Goal: Task Accomplishment & Management: Use online tool/utility

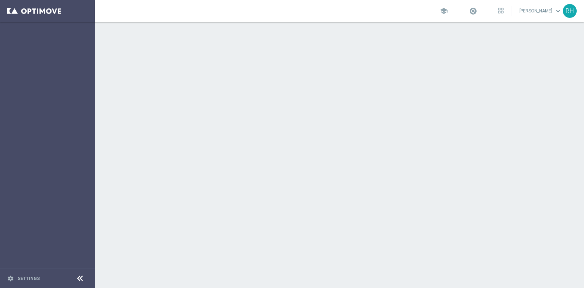
click at [78, 61] on sidenavbar "settings Settings" at bounding box center [47, 144] width 95 height 288
click at [60, 14] on link at bounding box center [47, 11] width 95 height 22
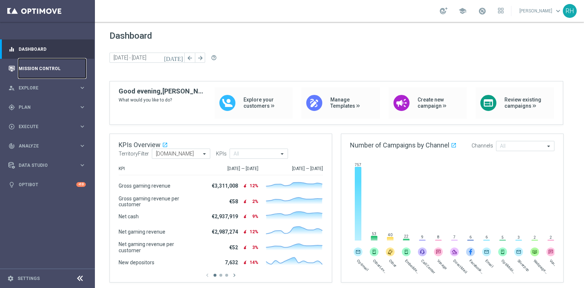
click at [58, 68] on link "Mission Control" at bounding box center [52, 68] width 67 height 19
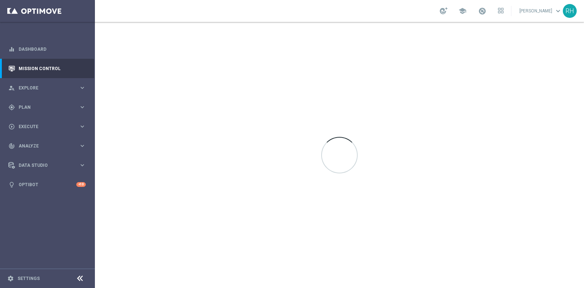
click at [132, 107] on div at bounding box center [339, 155] width 489 height 266
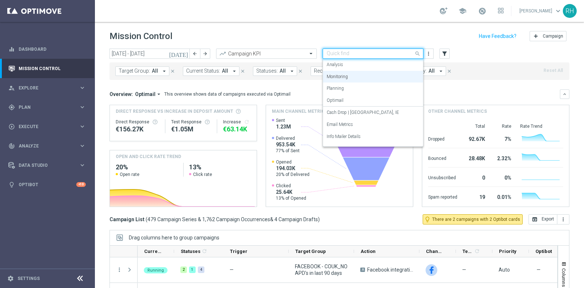
click at [375, 53] on input "text" at bounding box center [366, 54] width 78 height 6
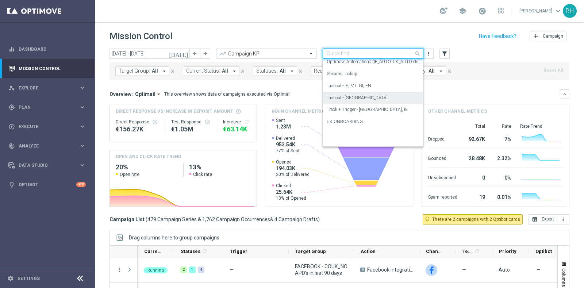
scroll to position [105, 0]
click at [375, 100] on div "Track + Trigger - UK, IE" at bounding box center [373, 104] width 93 height 12
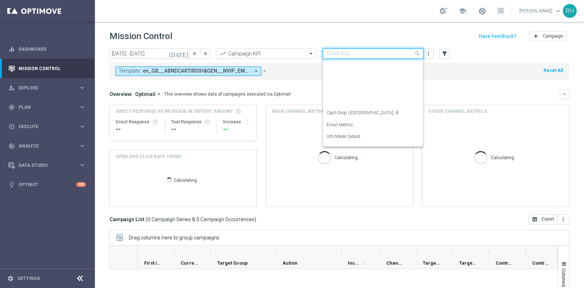
click at [379, 50] on div "Quick find Track + Trigger - UK, IE" at bounding box center [373, 54] width 101 height 10
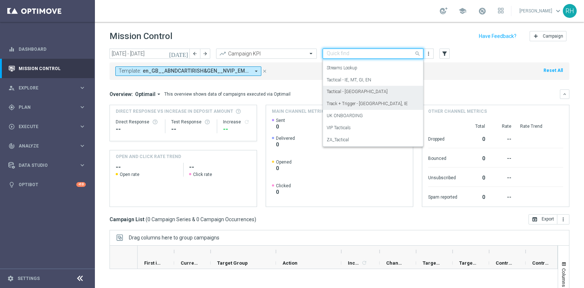
click at [381, 91] on div "Tactical - UK" at bounding box center [373, 92] width 93 height 12
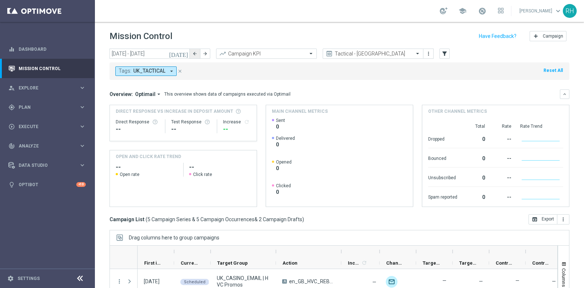
click at [190, 54] on button "arrow_back" at bounding box center [195, 54] width 10 height 10
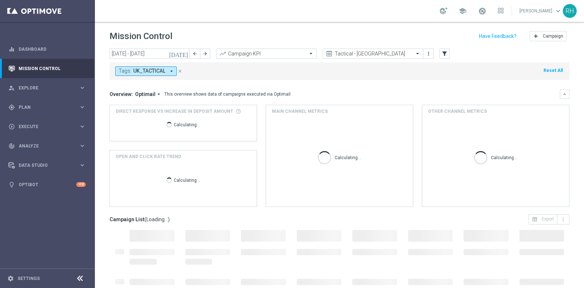
click at [186, 53] on icon "[DATE]" at bounding box center [179, 53] width 20 height 7
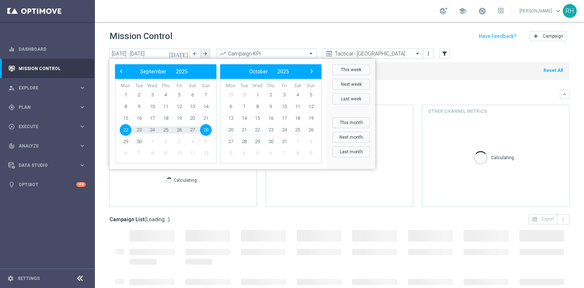
click at [202, 54] on button "arrow_forward" at bounding box center [205, 54] width 10 height 10
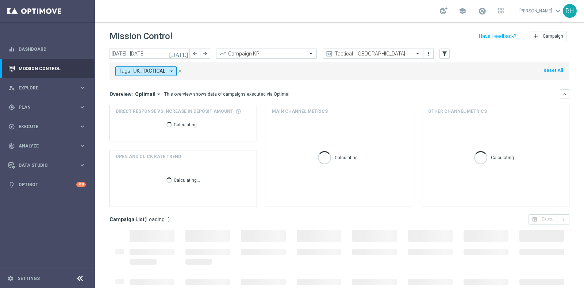
click at [186, 53] on icon "[DATE]" at bounding box center [179, 53] width 20 height 7
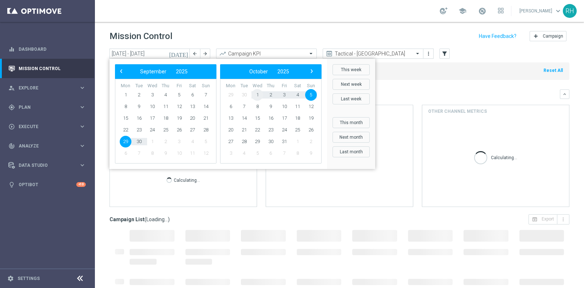
click at [261, 92] on span "1" at bounding box center [258, 95] width 12 height 12
click at [152, 95] on span "1" at bounding box center [152, 95] width 12 height 12
type input "[DATE] - [DATE]"
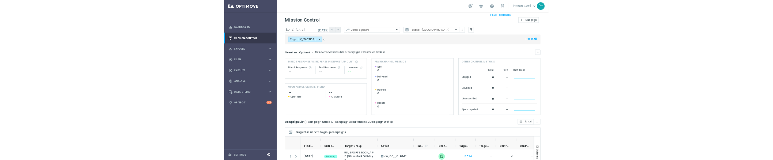
scroll to position [76, 0]
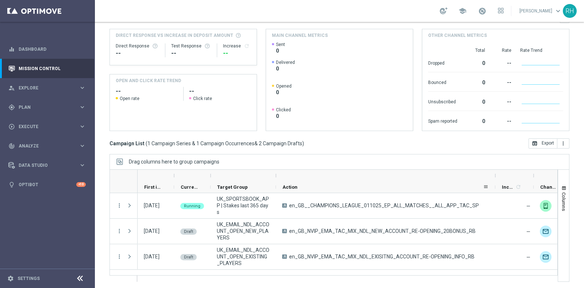
drag, startPoint x: 340, startPoint y: 174, endPoint x: 494, endPoint y: 181, distance: 154.3
click at [494, 181] on div "First in Range" at bounding box center [446, 181] width 616 height 23
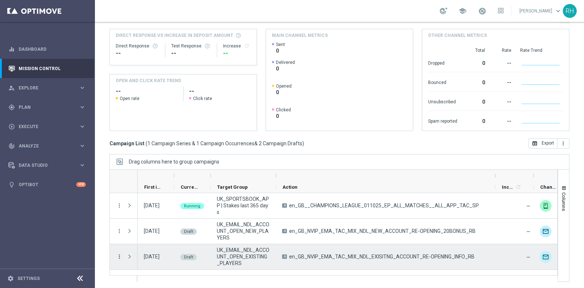
click at [118, 256] on icon "more_vert" at bounding box center [119, 257] width 7 height 7
click at [141, 233] on div "Edit" at bounding box center [167, 234] width 68 height 5
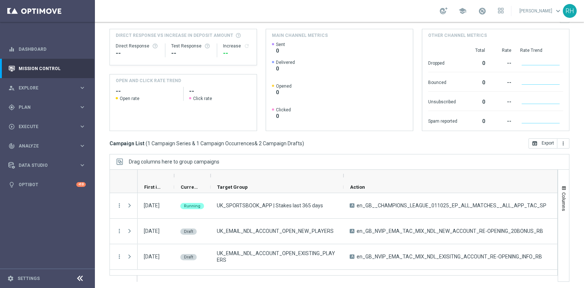
drag, startPoint x: 277, startPoint y: 174, endPoint x: 344, endPoint y: 174, distance: 67.6
click at [344, 174] on div at bounding box center [343, 176] width 3 height 12
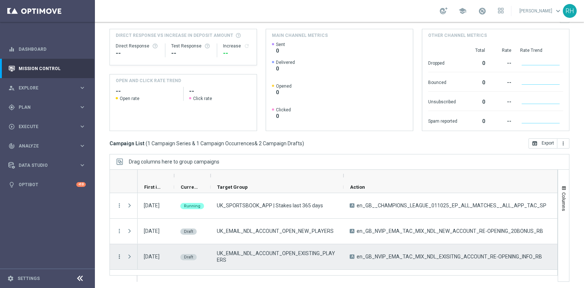
click at [119, 255] on icon "more_vert" at bounding box center [119, 257] width 7 height 7
click at [141, 232] on div "Edit" at bounding box center [167, 234] width 68 height 5
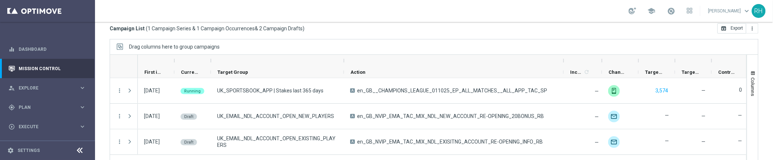
scroll to position [201, 0]
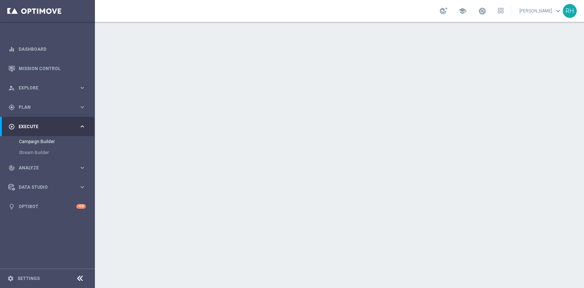
scroll to position [80, 0]
click at [389, 242] on form "done Target Group keyboard_arrow_down Target Group launch UK_EMAIL_NDL_ACCOUNT_…" at bounding box center [339, 130] width 427 height 291
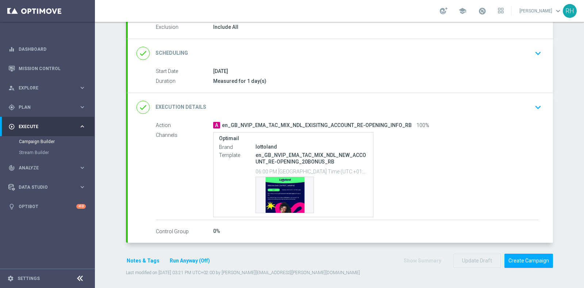
click at [137, 260] on button "Notes & Tags" at bounding box center [143, 260] width 34 height 9
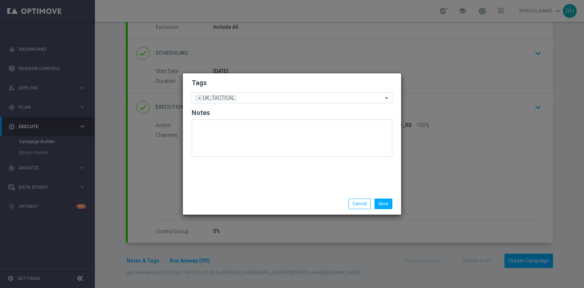
click at [243, 170] on div "Tags Add a new tag × UK_TACTICAL Notes" at bounding box center [292, 133] width 218 height 120
click at [359, 203] on button "Cancel" at bounding box center [360, 204] width 22 height 10
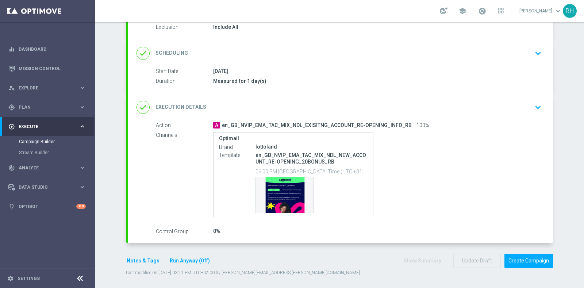
click at [419, 228] on div "0%" at bounding box center [376, 231] width 326 height 7
click at [451, 183] on div "Optimail Brand lottoland Template en_GB_NVIP_EMA_TAC_MIX_NDL_NEW_ACCOUNT_RE-OPE…" at bounding box center [376, 174] width 326 height 85
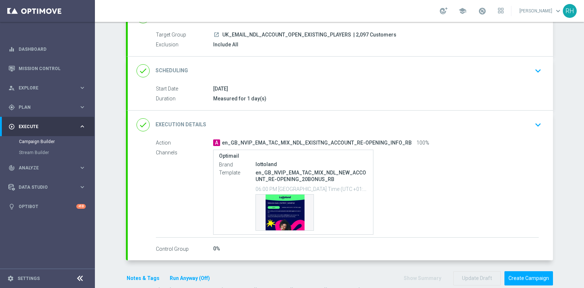
click at [526, 122] on div "done Execution Details keyboard_arrow_down" at bounding box center [341, 125] width 408 height 14
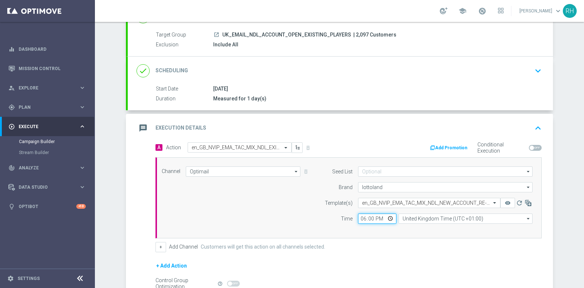
click at [370, 217] on input "18:00" at bounding box center [377, 219] width 38 height 10
click at [390, 242] on div "+ Add Channel Customers will get this action on all channels selected." at bounding box center [349, 247] width 386 height 10
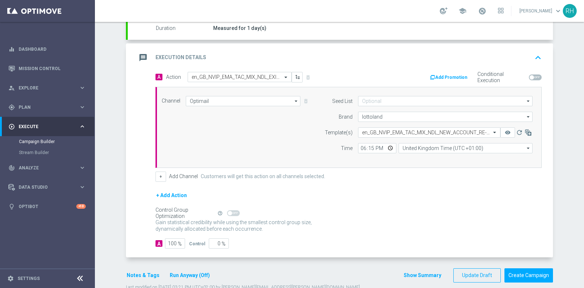
scroll to position [147, 0]
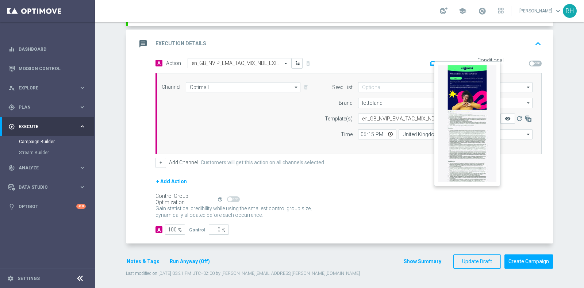
click at [505, 116] on icon "remove_red_eye" at bounding box center [508, 119] width 6 height 6
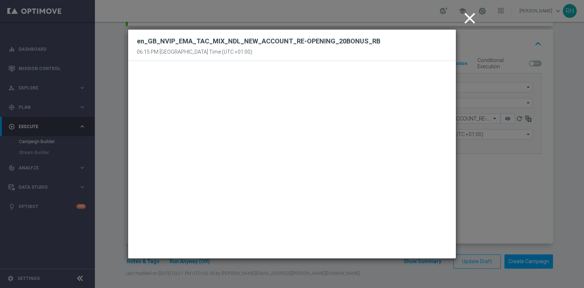
click at [469, 21] on icon "close" at bounding box center [470, 18] width 18 height 18
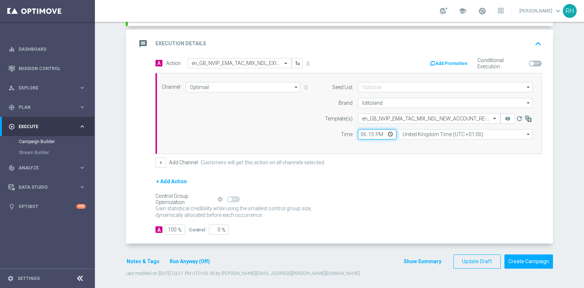
click at [368, 132] on input "18:15" at bounding box center [377, 134] width 38 height 10
type input "18:30"
click at [432, 186] on div "+ Add Action" at bounding box center [349, 186] width 386 height 18
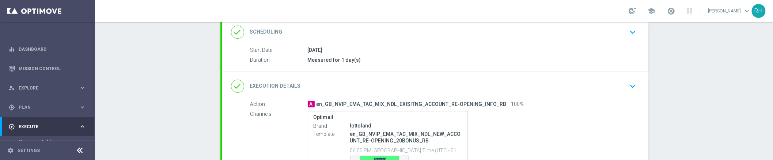
scroll to position [102, 0]
click at [527, 97] on div "done Execution Details keyboard_arrow_down" at bounding box center [435, 85] width 426 height 28
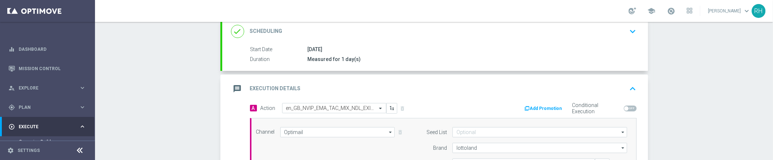
click at [584, 94] on button "keyboard_arrow_up" at bounding box center [632, 89] width 12 height 14
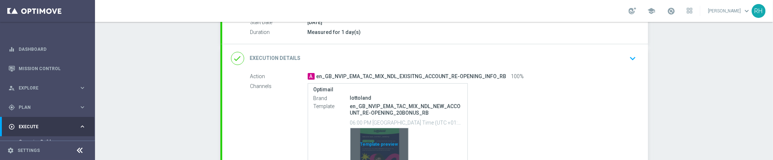
scroll to position [134, 0]
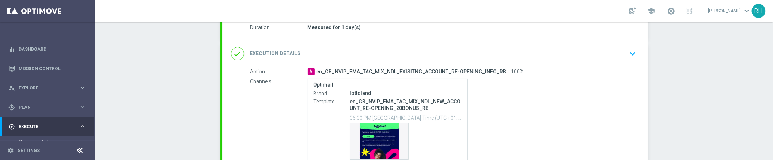
click at [584, 53] on div "done Execution Details keyboard_arrow_down" at bounding box center [435, 54] width 408 height 14
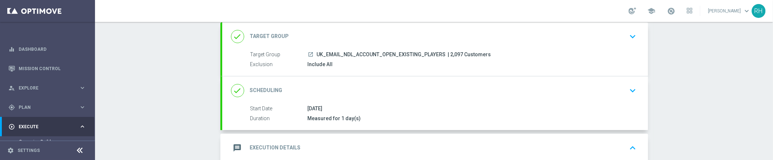
scroll to position [64, 0]
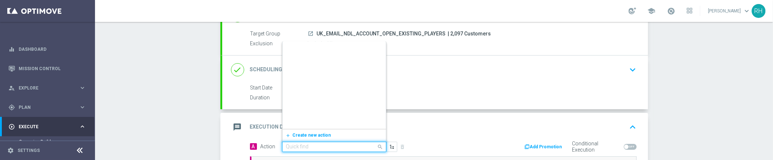
click at [350, 146] on input "text" at bounding box center [326, 147] width 81 height 6
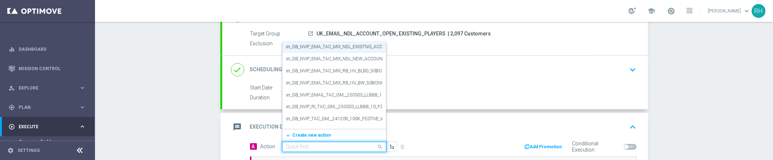
paste input "en_GB_NVIP_EMA_TAC_MIX_NDL_EXISITNG_ACCOUNT_RE-OPENING_INFO_RB"
type input "en_GB_NVIP_EMA_TAC_MIX_NDL_EXISITNG_ACCOUNT_RE-OPENING_INFO_RB"
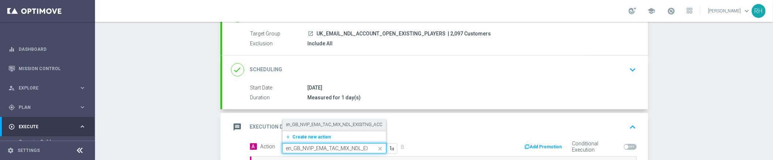
scroll to position [0, 0]
click at [347, 124] on label "en_GB_NVIP_EMA_TAC_MIX_NDL_EXISITNG_ACCOUNT_RE-OPENING_INFO_RB" at bounding box center [364, 125] width 156 height 6
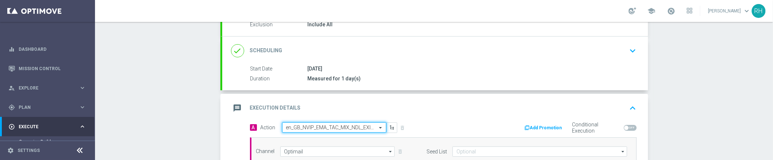
scroll to position [160, 0]
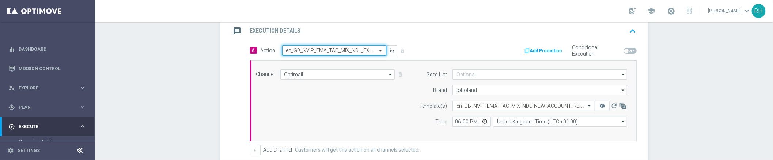
click at [484, 105] on input "text" at bounding box center [516, 106] width 120 height 6
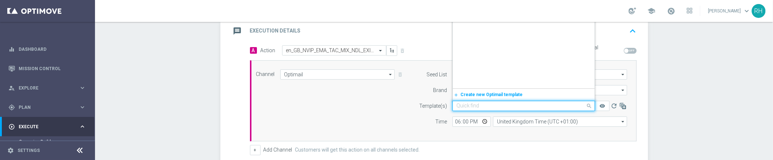
scroll to position [39405, 0]
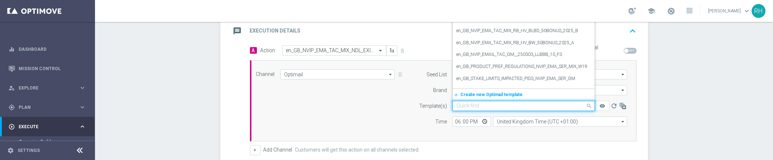
paste input "en_GB_NVIP_EMA_TAC_MIX_NDL_EXISITNG_ACCOUNT_RE-OPENING_INFO_RB"
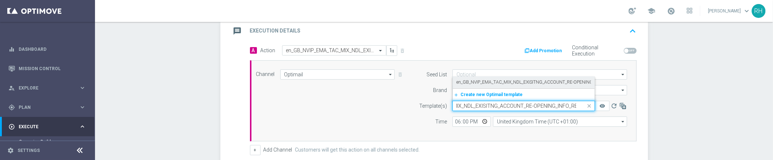
click at [486, 81] on label "en_GB_NVIP_EMA_TAC_MIX_NDL_EXISITNG_ACCOUNT_RE-OPENING_INFO_RB" at bounding box center [534, 82] width 156 height 6
type input "en_GB_NVIP_EMA_TAC_MIX_NDL_EXISITNG_ACCOUNT_RE-OPENING_INFO_RB"
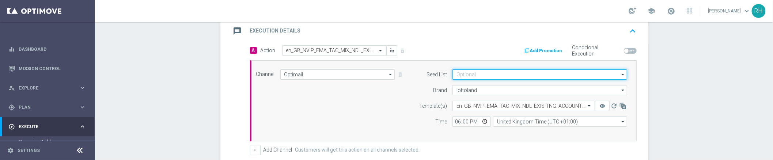
click at [486, 78] on input at bounding box center [539, 74] width 175 height 10
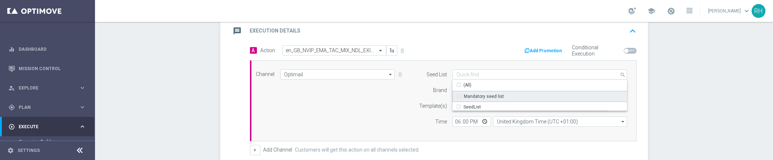
click at [489, 98] on div "Mandatory seed list" at bounding box center [484, 96] width 40 height 7
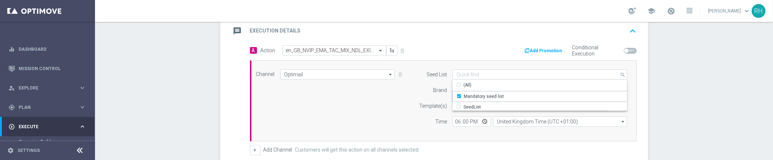
click at [413, 135] on div "Channel Optimail Optimail arrow_drop_down Show Selected 1 of 26 Silverpop" at bounding box center [443, 100] width 386 height 81
type input "Mandatory seed list"
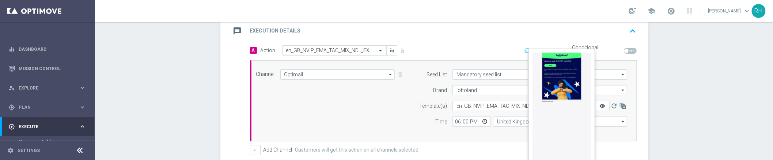
click at [584, 106] on icon "remove_red_eye" at bounding box center [602, 106] width 6 height 6
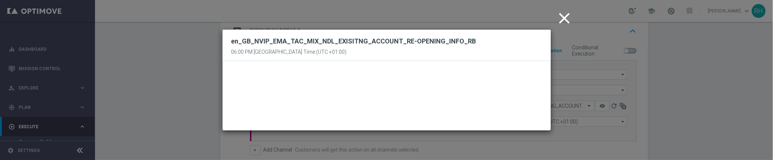
click at [567, 18] on icon "close" at bounding box center [564, 18] width 18 height 18
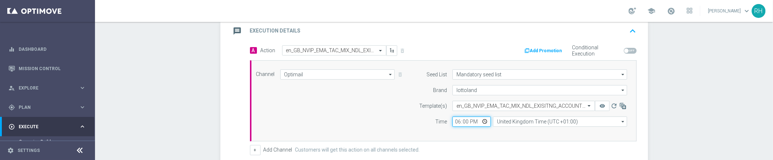
click at [461, 120] on input "18:00" at bounding box center [471, 122] width 38 height 10
type input "18:15"
click at [498, 138] on div "Channel Optimail Optimail arrow_drop_down Show Selected 1 of 26 Silverpop" at bounding box center [443, 100] width 386 height 81
click at [584, 27] on div "message Execution Details keyboard_arrow_up" at bounding box center [435, 31] width 408 height 14
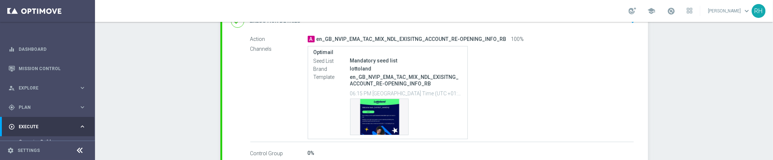
scroll to position [208, 0]
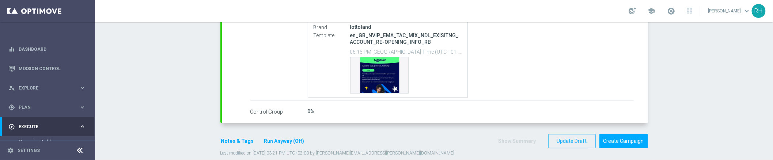
click at [247, 140] on button "Notes & Tags" at bounding box center [237, 141] width 34 height 9
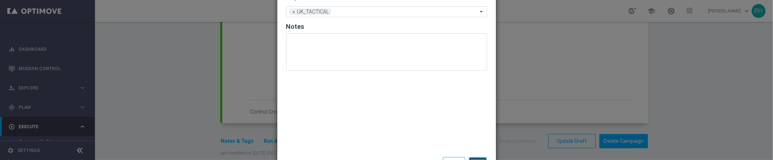
click at [469, 158] on button "Save" at bounding box center [478, 162] width 18 height 10
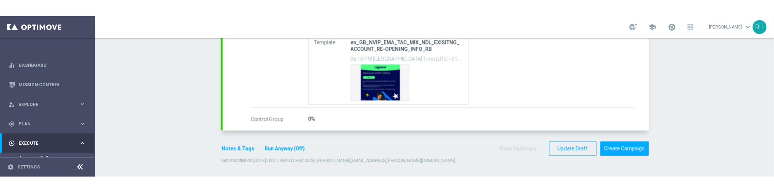
scroll to position [218, 0]
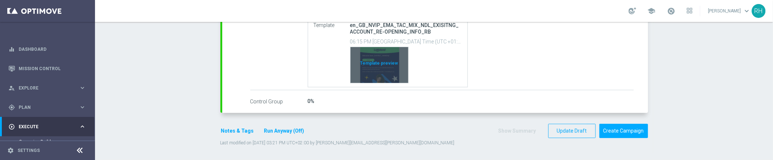
click at [382, 76] on div "Template preview" at bounding box center [379, 65] width 58 height 36
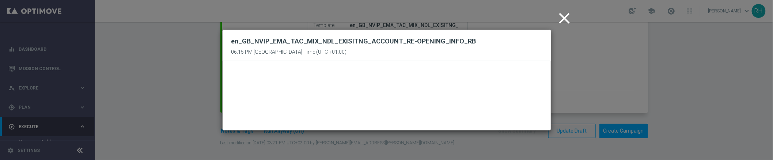
click at [564, 14] on icon "close" at bounding box center [564, 18] width 18 height 18
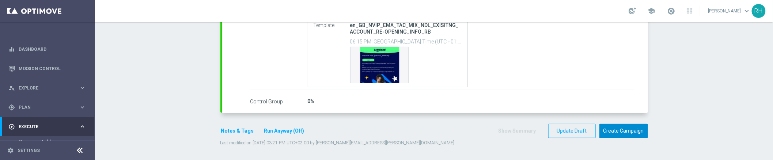
click at [584, 133] on button "Create Campaign" at bounding box center [623, 131] width 49 height 14
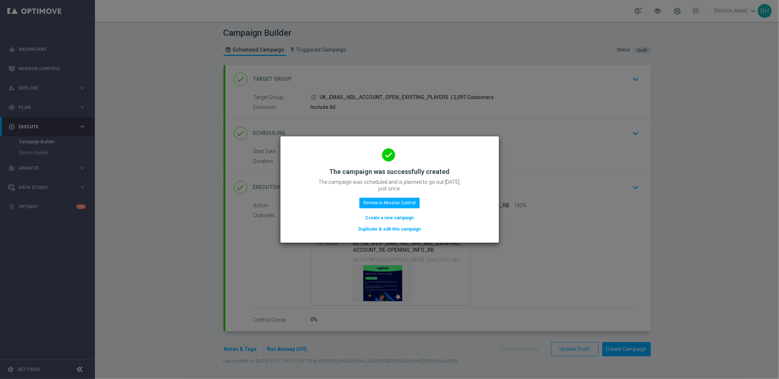
scroll to position [0, 0]
click at [465, 106] on modal-container "done The campaign was successfully created The campaign was scheduled and is pl…" at bounding box center [389, 189] width 779 height 379
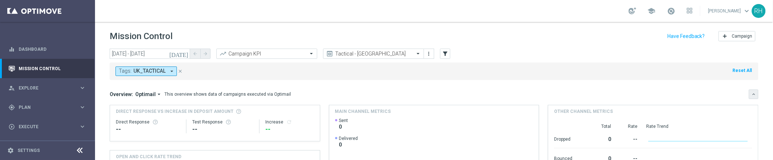
click at [751, 96] on icon "keyboard_arrow_down" at bounding box center [753, 94] width 5 height 5
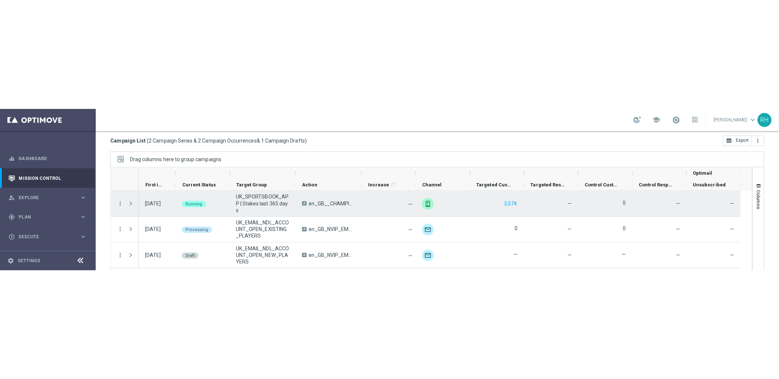
scroll to position [103, 0]
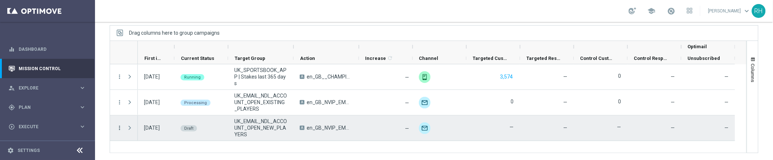
click at [119, 127] on icon "more_vert" at bounding box center [119, 128] width 7 height 7
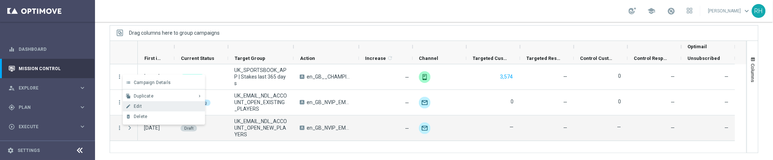
click at [144, 107] on div "Edit" at bounding box center [168, 106] width 68 height 5
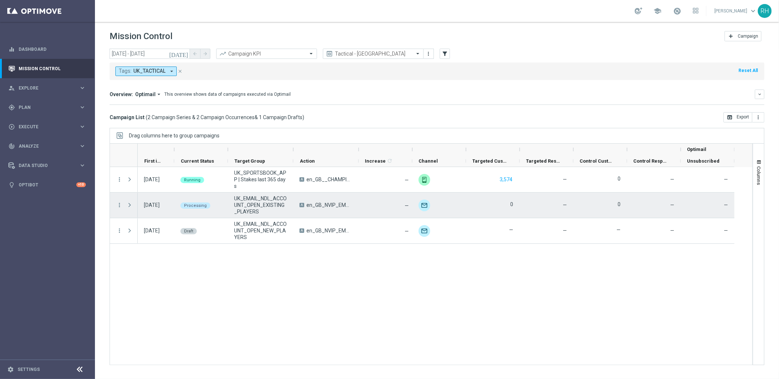
scroll to position [0, 0]
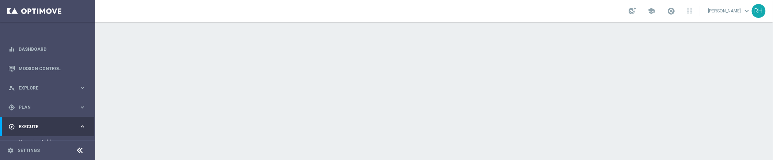
scroll to position [172, 0]
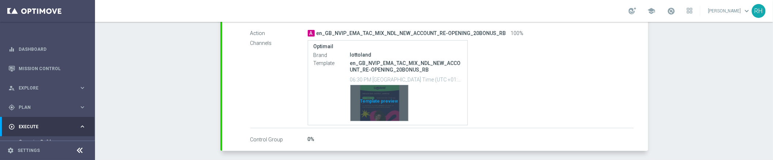
click at [388, 113] on div "Template preview" at bounding box center [379, 103] width 58 height 36
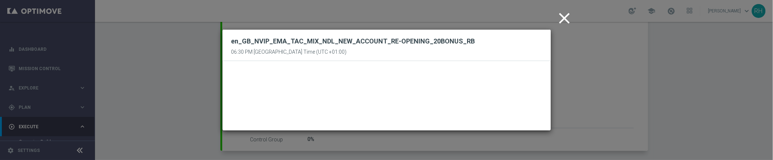
click at [563, 16] on icon "close" at bounding box center [564, 18] width 18 height 18
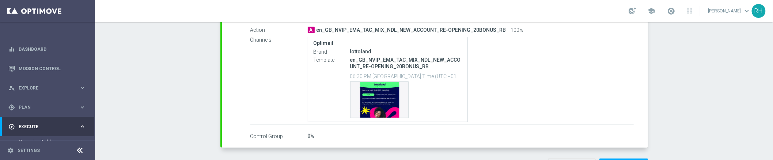
scroll to position [210, 0]
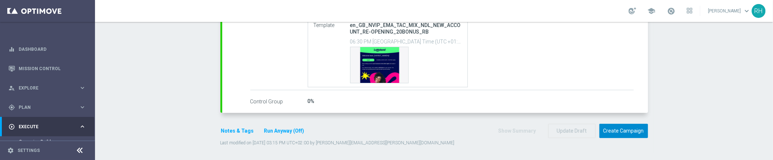
click at [616, 130] on button "Create Campaign" at bounding box center [623, 131] width 49 height 14
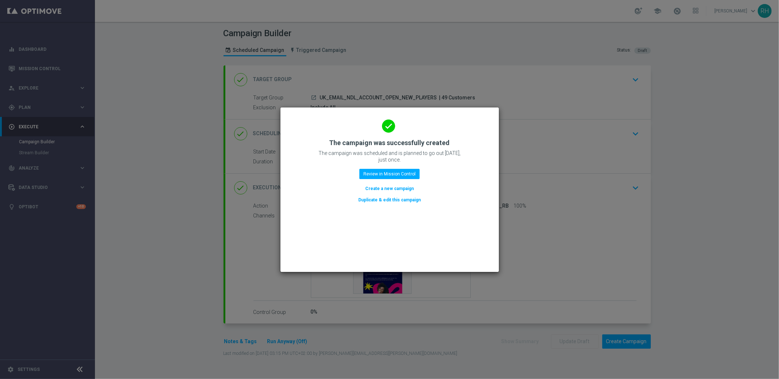
scroll to position [0, 0]
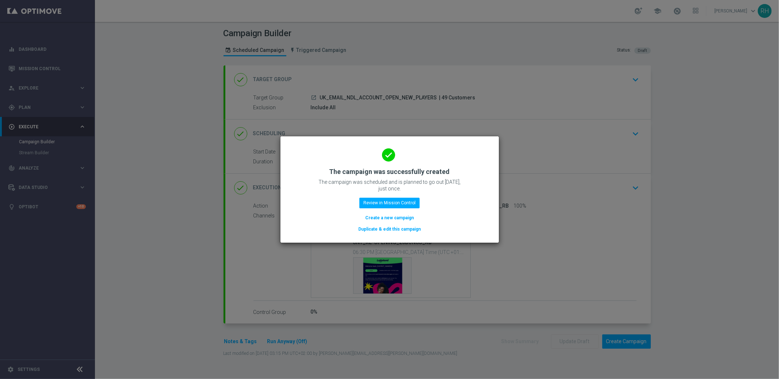
click at [488, 58] on modal-container "done The campaign was successfully created The campaign was scheduled and is pl…" at bounding box center [389, 189] width 779 height 379
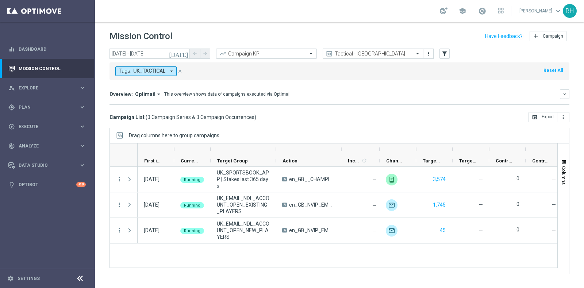
click at [353, 110] on mini-dashboard "Overview: Optimail arrow_drop_down This overview shows data of campaigns execut…" at bounding box center [340, 96] width 460 height 32
